Goal: Transaction & Acquisition: Purchase product/service

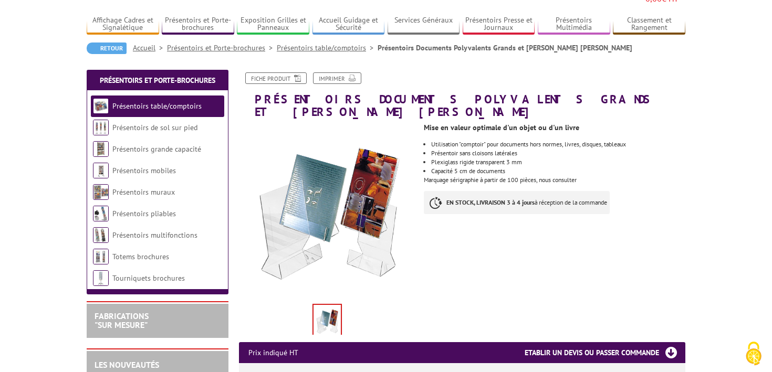
scroll to position [80, 0]
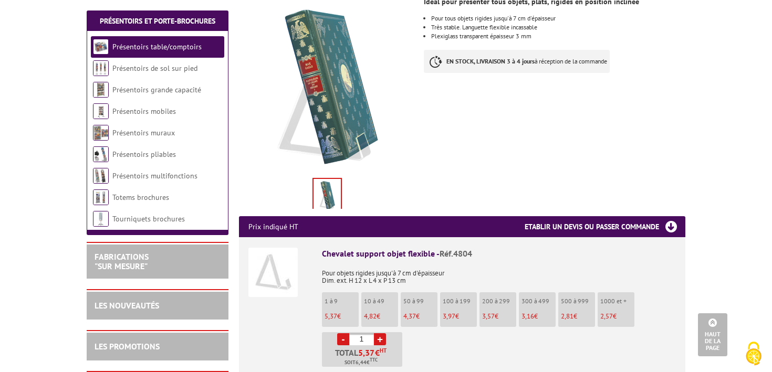
scroll to position [204, 0]
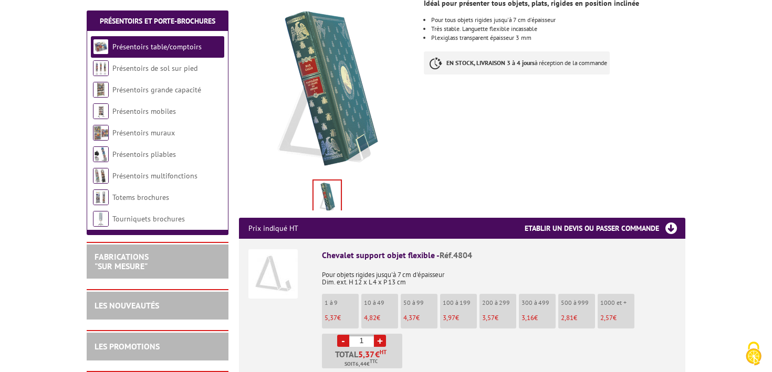
click at [379, 335] on link "+" at bounding box center [380, 341] width 12 height 12
type input "2"
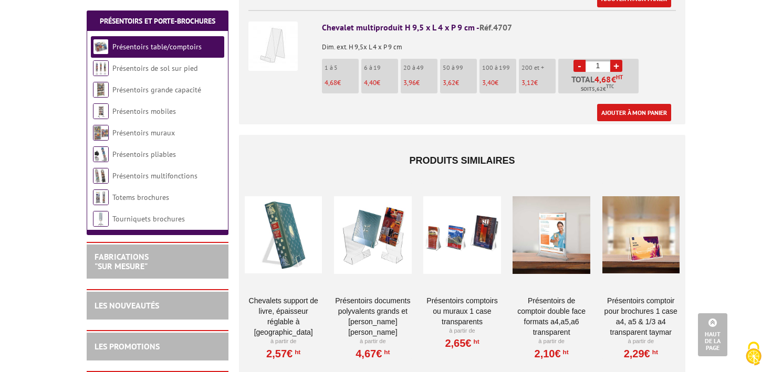
scroll to position [532, 0]
click at [473, 226] on div at bounding box center [461, 234] width 77 height 105
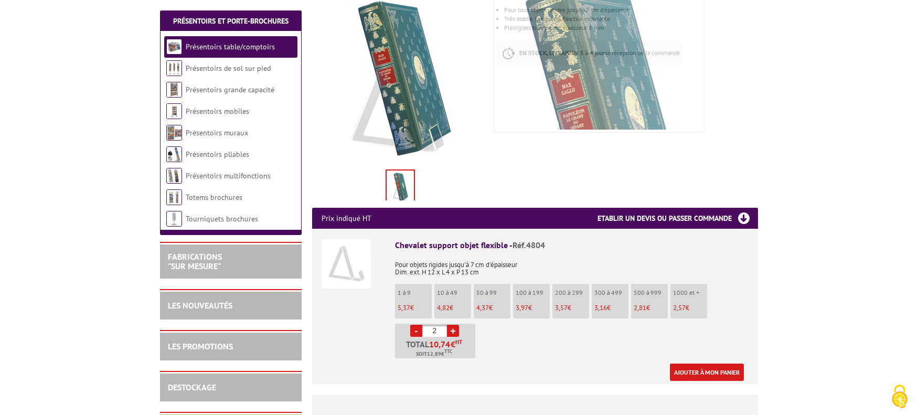
scroll to position [216, 0]
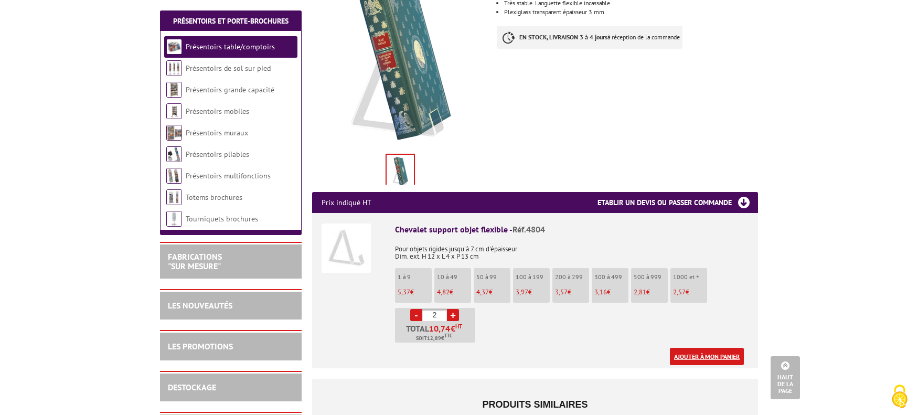
click at [716, 348] on link "Ajouter à mon panier" at bounding box center [707, 356] width 74 height 17
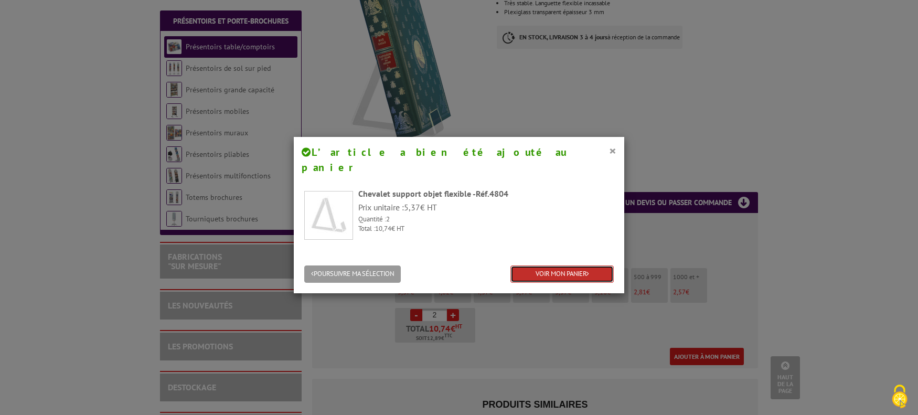
click at [531, 266] on link "VOIR MON PANIER" at bounding box center [562, 274] width 103 height 17
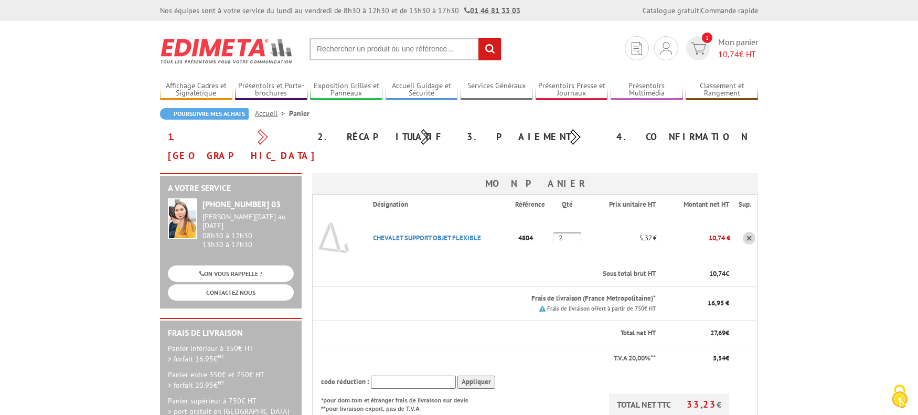
type input "[PERSON_NAME][EMAIL_ADDRESS][DOMAIN_NAME]"
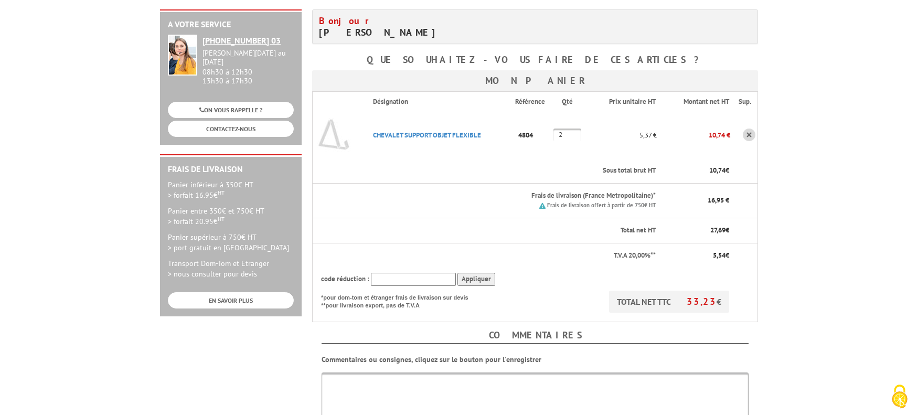
scroll to position [250, 0]
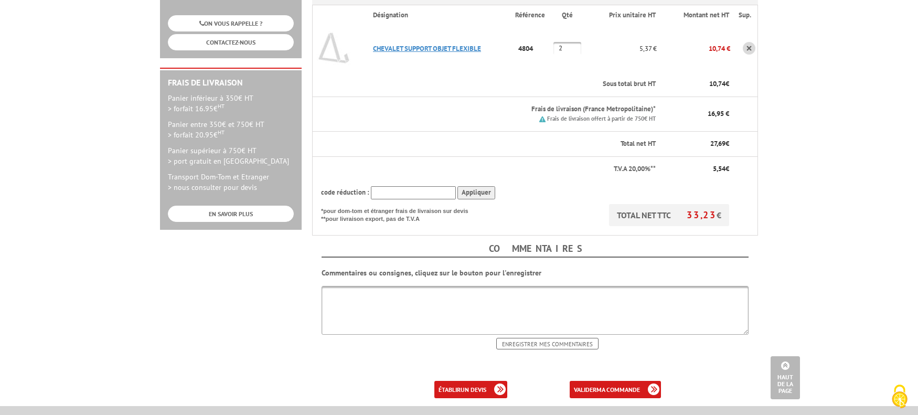
click at [425, 44] on link "CHEVALET SUPPORT OBJET FLEXIBLE" at bounding box center [427, 48] width 108 height 9
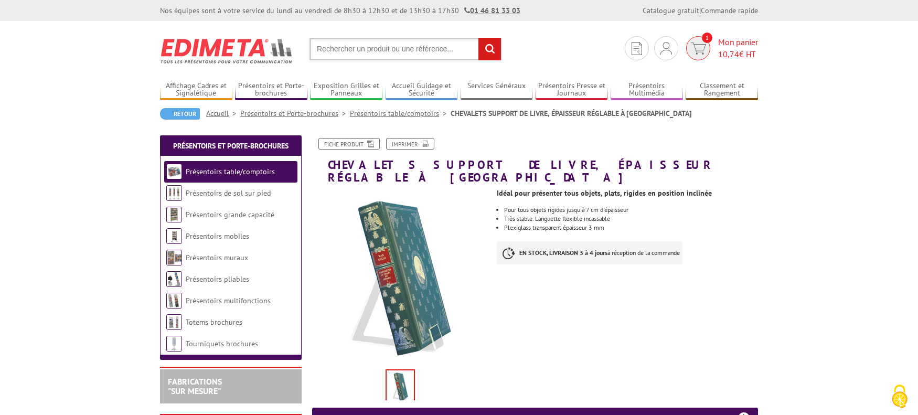
click at [730, 45] on span "Mon panier 10,74 € HT" at bounding box center [739, 48] width 40 height 24
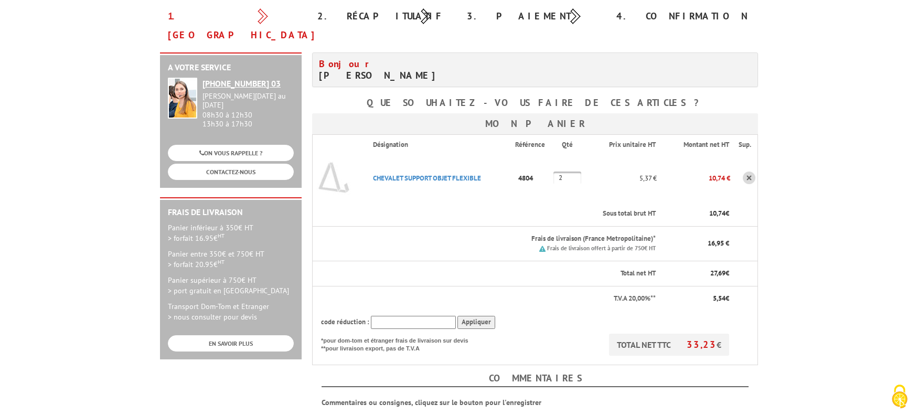
scroll to position [91, 0]
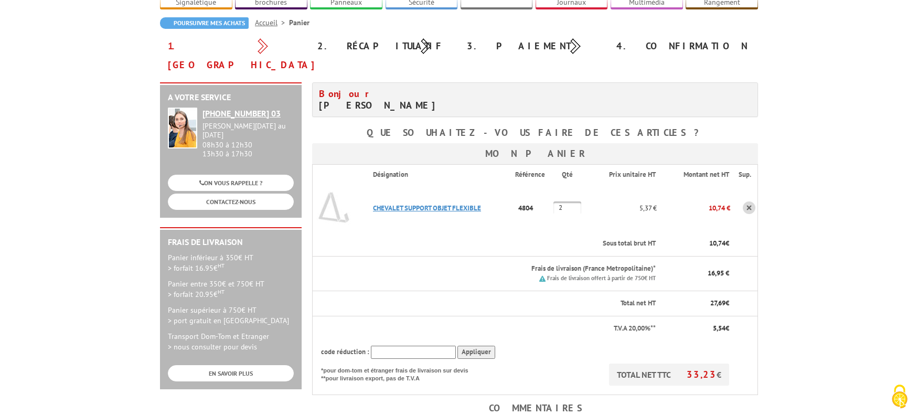
click at [430, 204] on link "CHEVALET SUPPORT OBJET FLEXIBLE" at bounding box center [427, 208] width 108 height 9
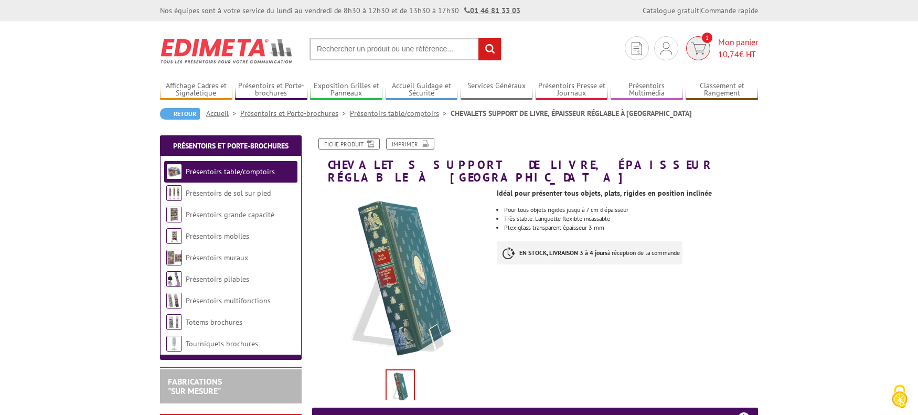
click at [736, 50] on span "10,74" at bounding box center [729, 54] width 21 height 10
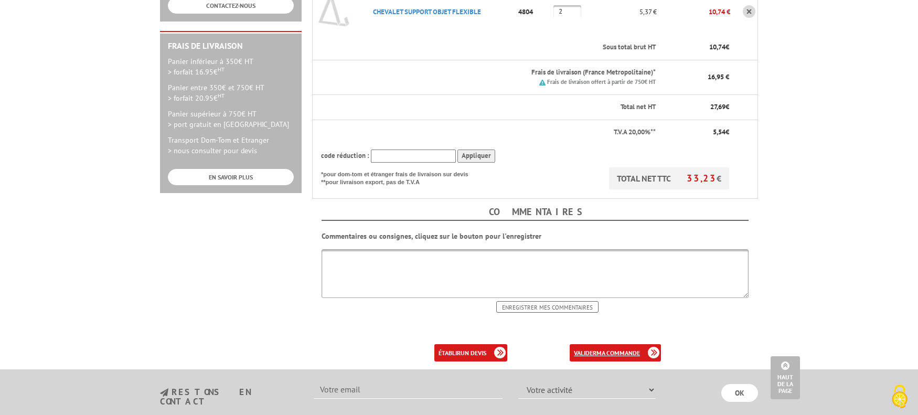
scroll to position [289, 0]
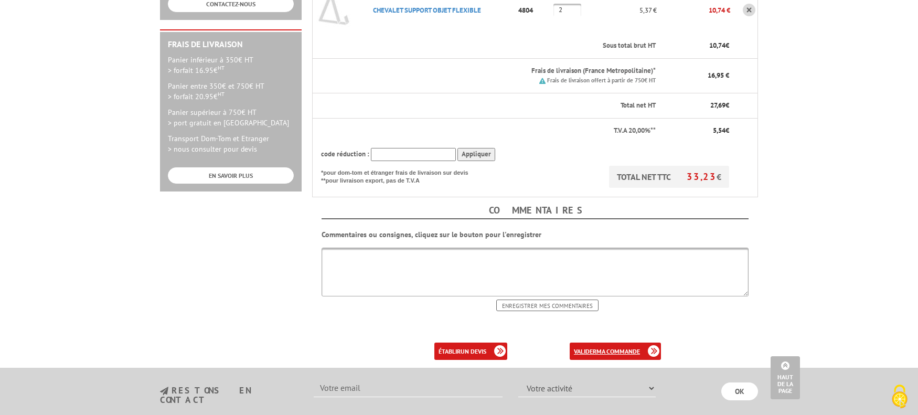
click at [638, 347] on b "ma commande" at bounding box center [619, 351] width 44 height 8
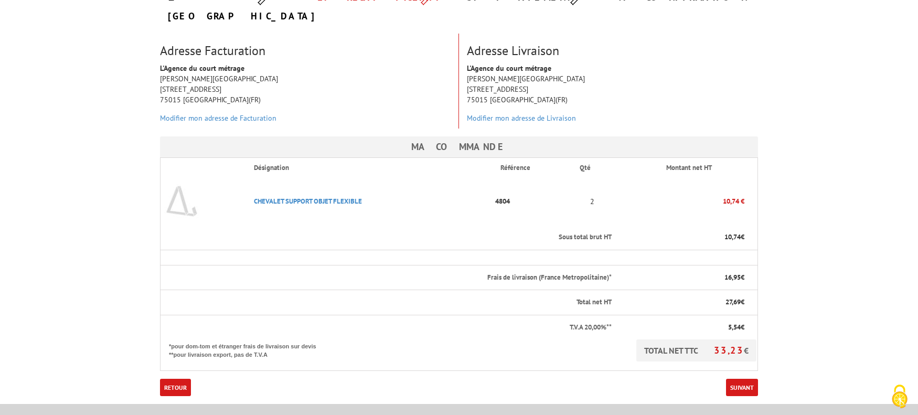
scroll to position [140, 0]
click at [739, 378] on link "Suivant" at bounding box center [742, 386] width 32 height 17
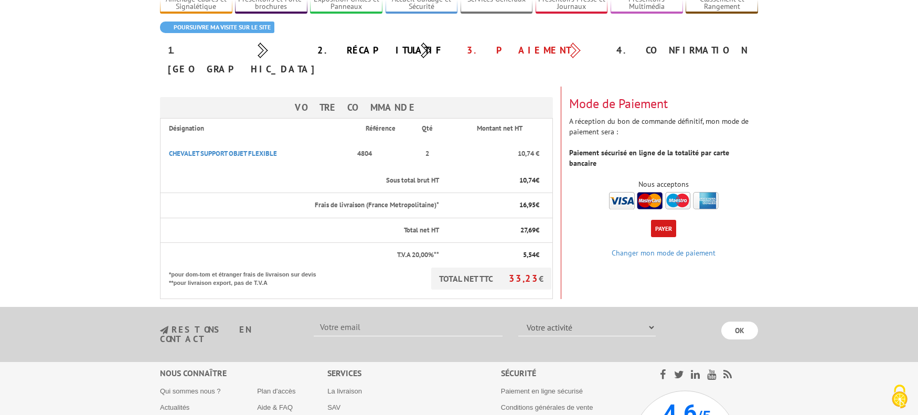
scroll to position [87, 0]
click at [663, 219] on button "Payer" at bounding box center [663, 227] width 25 height 17
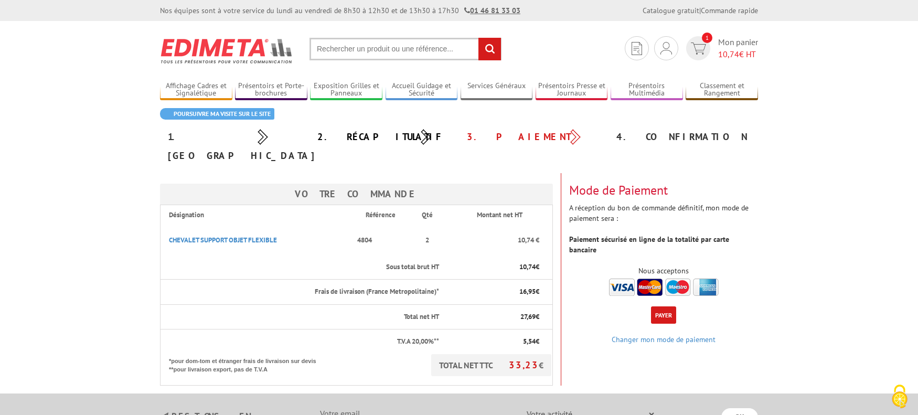
scroll to position [99, 0]
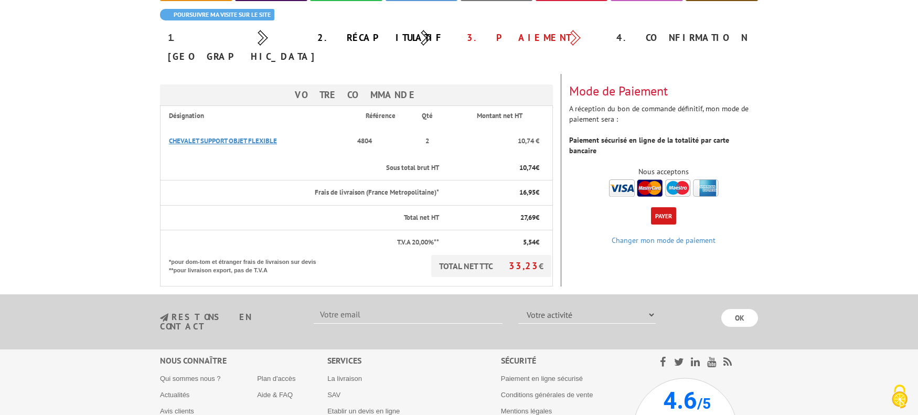
click at [208, 136] on link "CHEVALET SUPPORT OBJET FLEXIBLE" at bounding box center [223, 140] width 108 height 9
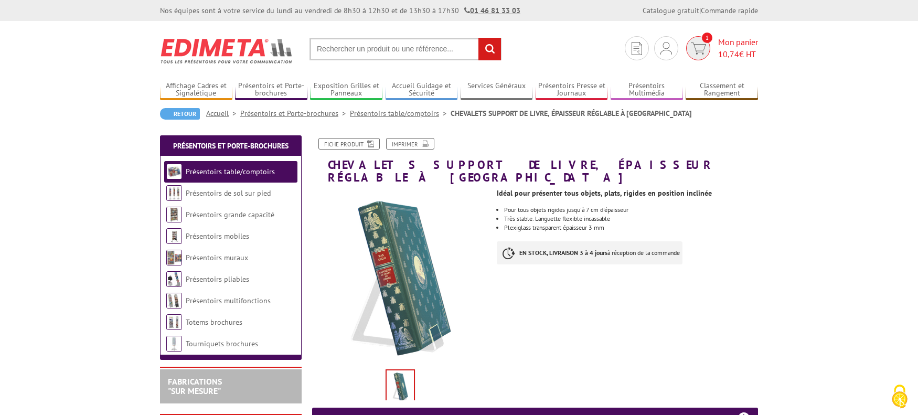
click at [732, 44] on span "Mon panier 10,74 € HT" at bounding box center [739, 48] width 40 height 24
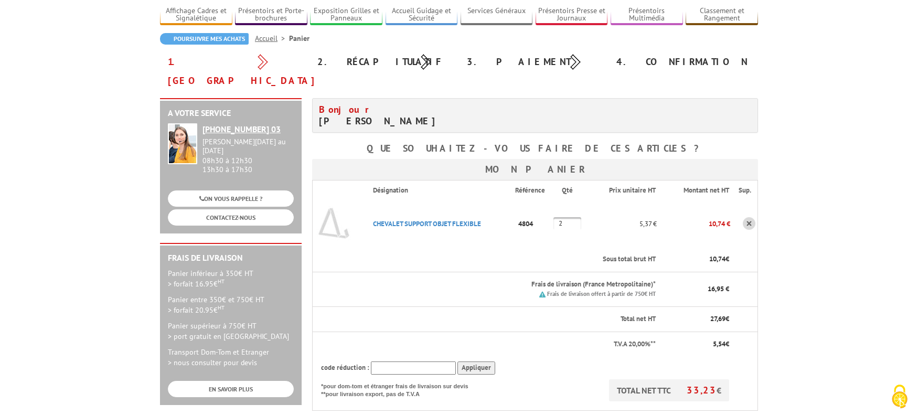
scroll to position [215, 0]
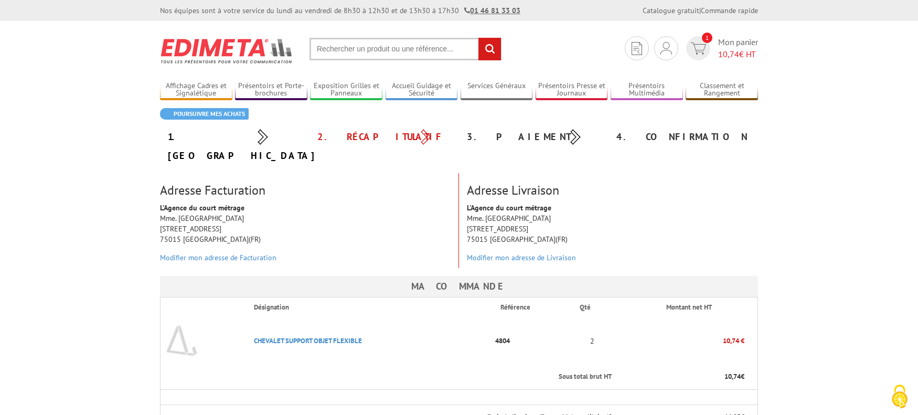
scroll to position [175, 0]
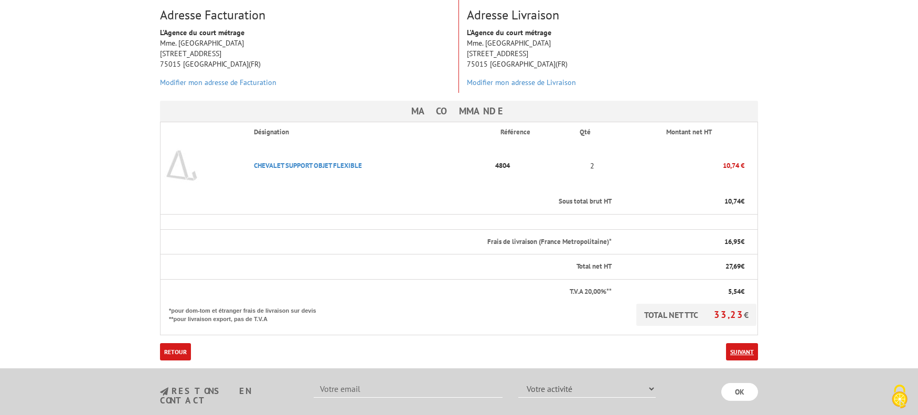
click at [736, 343] on link "Suivant" at bounding box center [742, 351] width 32 height 17
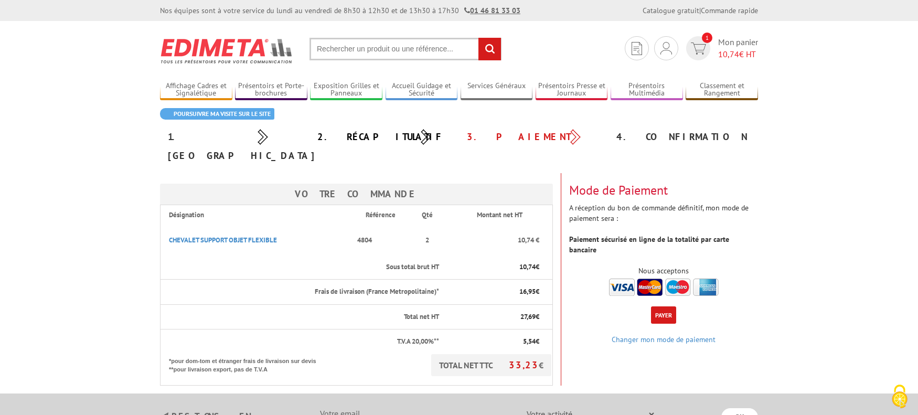
drag, startPoint x: 668, startPoint y: 286, endPoint x: 677, endPoint y: 287, distance: 8.4
click at [668, 307] on button "Payer" at bounding box center [663, 315] width 25 height 17
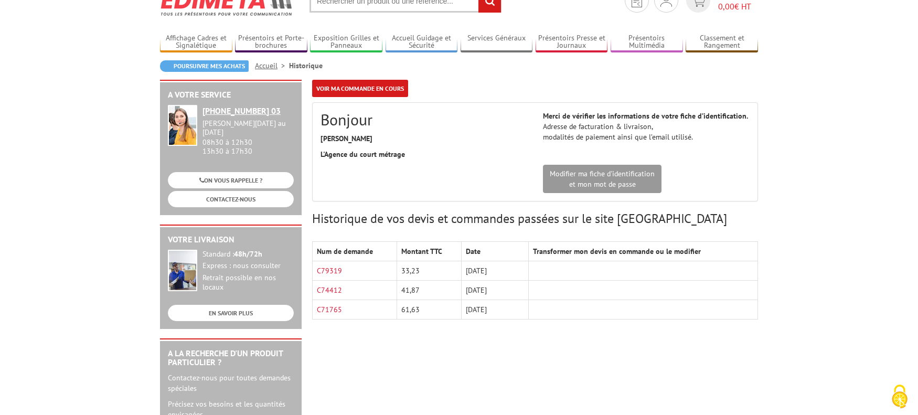
scroll to position [49, 0]
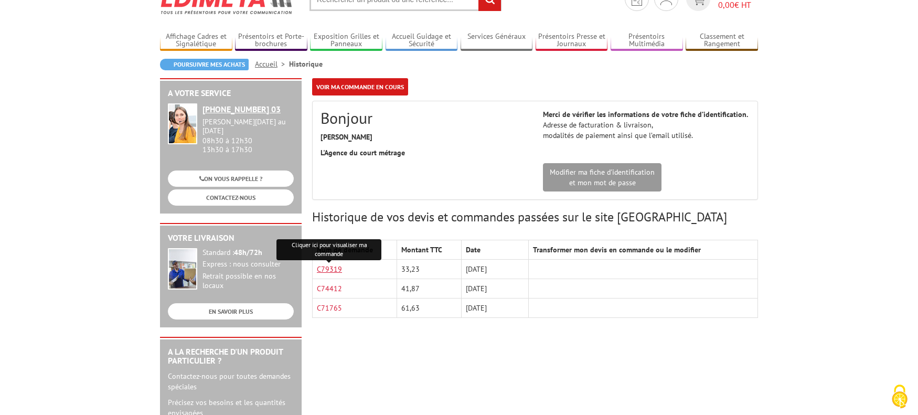
click at [330, 270] on link "C79319" at bounding box center [329, 269] width 25 height 9
